Goal: Task Accomplishment & Management: Manage account settings

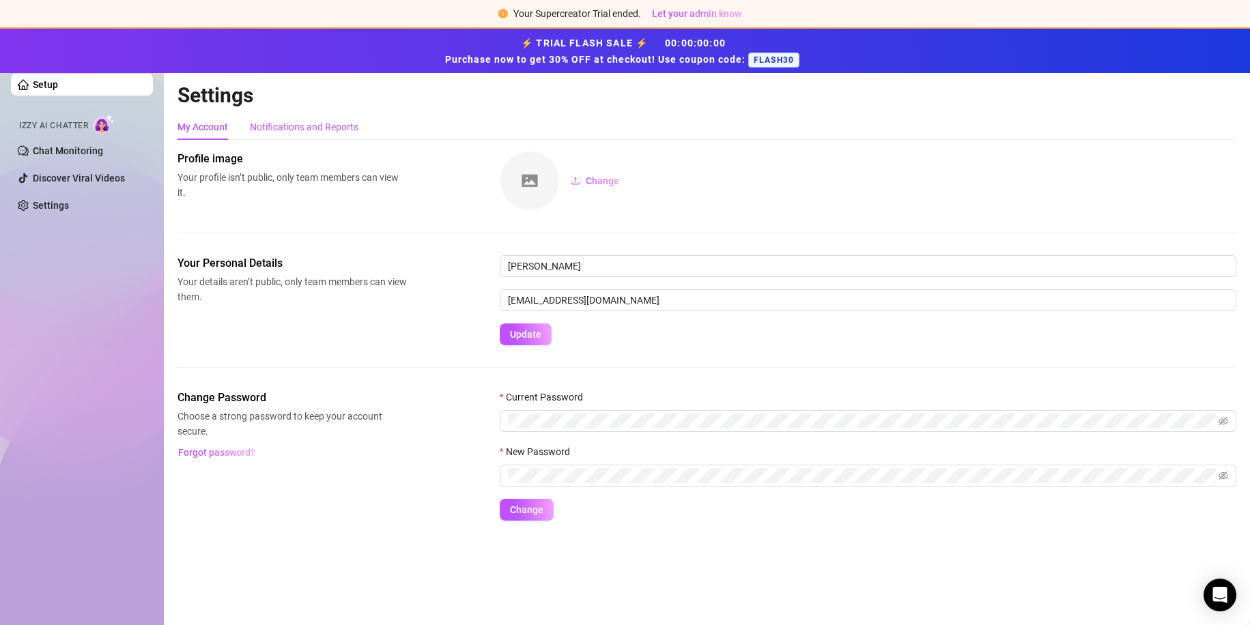
click at [306, 127] on div "Notifications and Reports" at bounding box center [304, 126] width 109 height 15
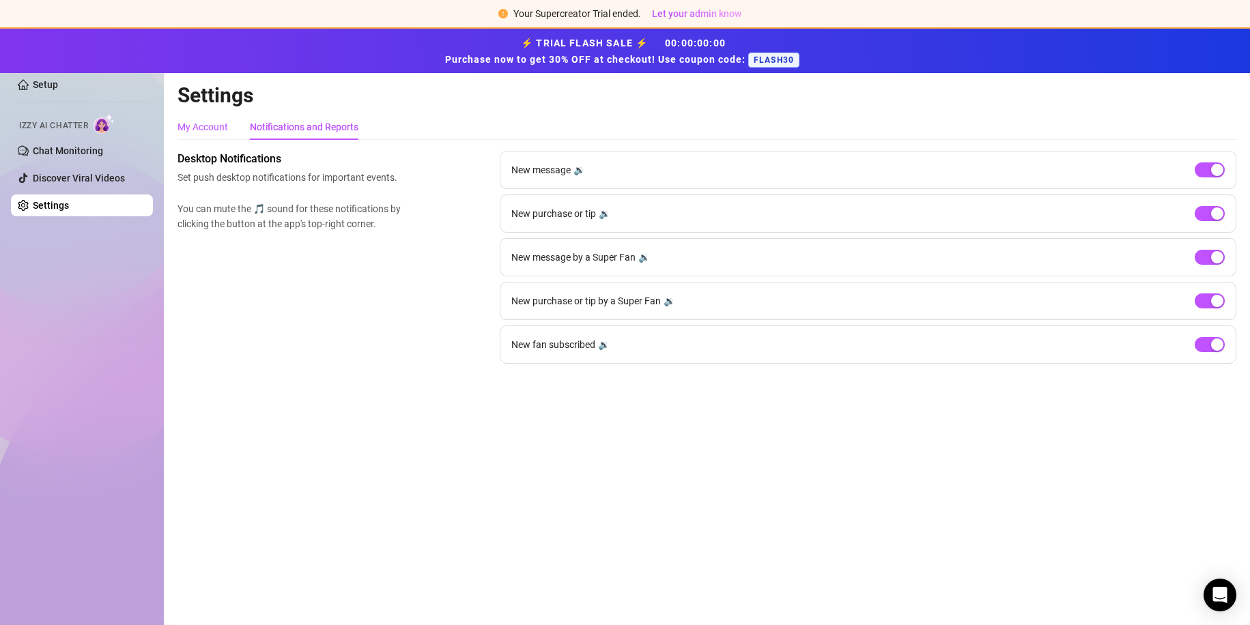
click at [210, 122] on div "My Account" at bounding box center [203, 126] width 51 height 15
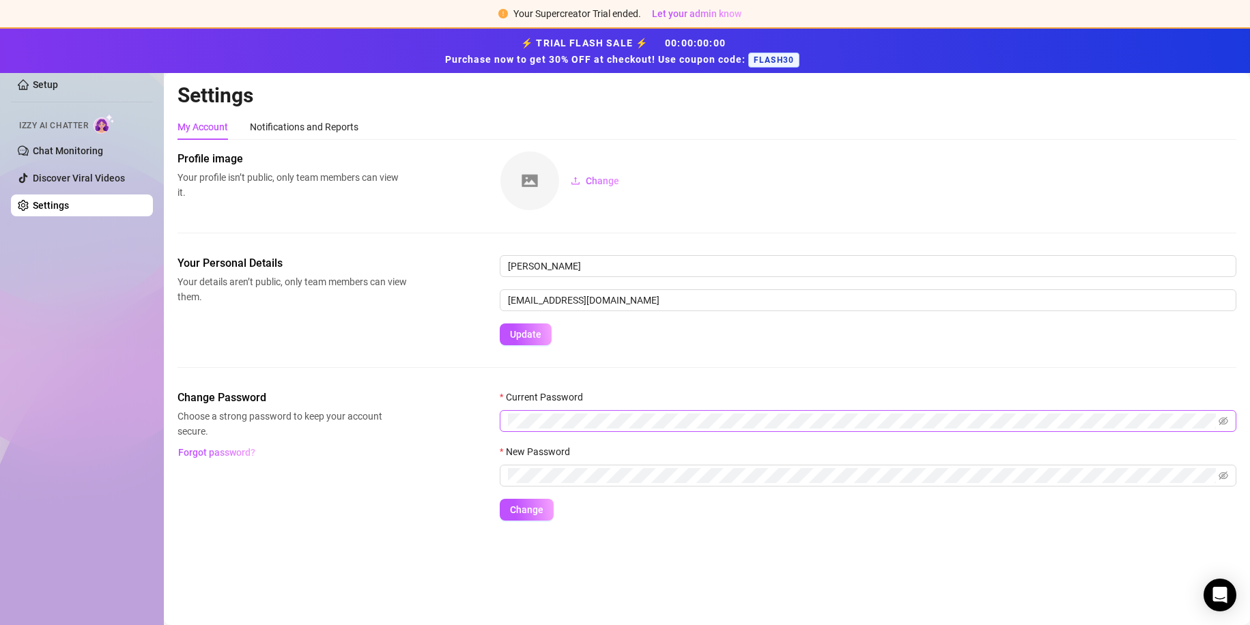
click at [1230, 418] on span at bounding box center [868, 421] width 737 height 22
click at [1225, 425] on icon "eye-invisible" at bounding box center [1224, 422] width 10 height 10
click at [427, 433] on div "Change Password Choose a strong password to keep your account secure. Forgot pa…" at bounding box center [707, 455] width 1059 height 131
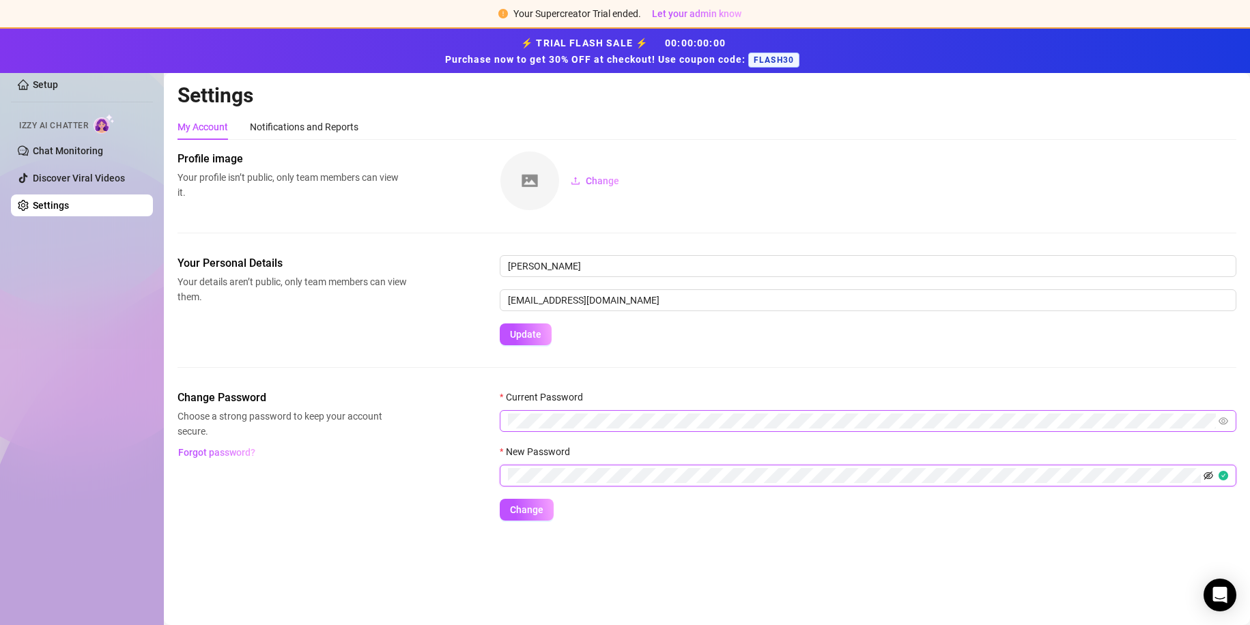
click at [1209, 472] on icon "eye-invisible" at bounding box center [1209, 476] width 10 height 10
click at [639, 371] on div "Your Personal Details Your details aren’t public, only team members can view th…" at bounding box center [707, 322] width 1059 height 135
click at [317, 126] on div "Notifications and Reports" at bounding box center [304, 126] width 109 height 15
